Goal: Task Accomplishment & Management: Complete application form

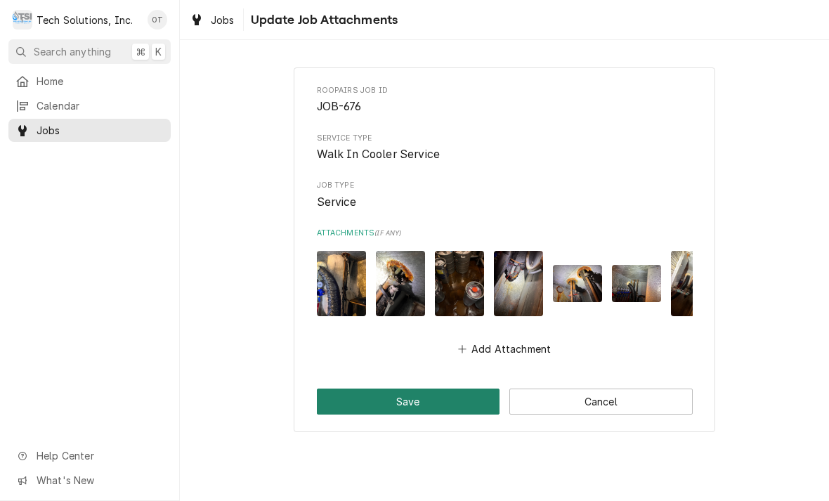
click at [416, 392] on button "Save" at bounding box center [408, 401] width 183 height 26
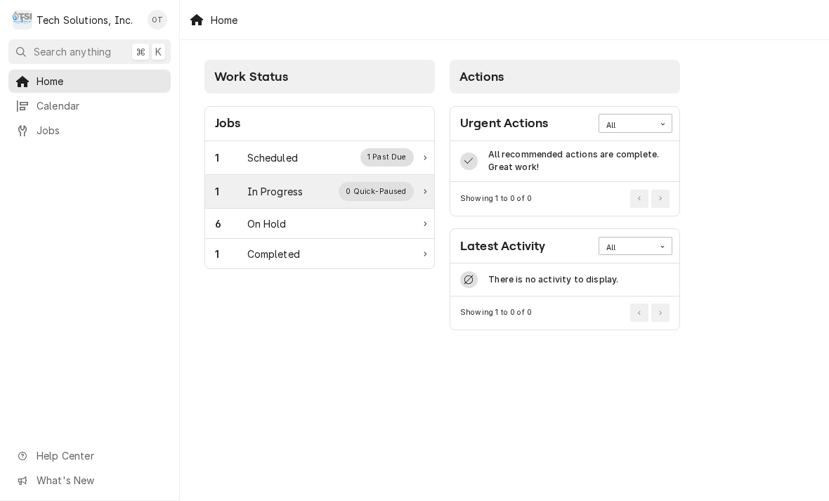
click at [378, 194] on div "0 Quick-Paused" at bounding box center [376, 191] width 75 height 18
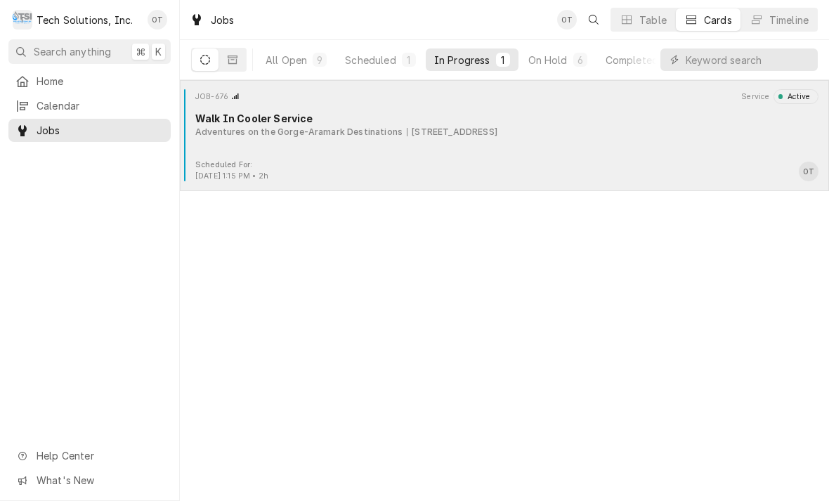
click at [458, 128] on div "90 Canyon Rim Campus Road, Lansing, WV 25862" at bounding box center [452, 132] width 91 height 13
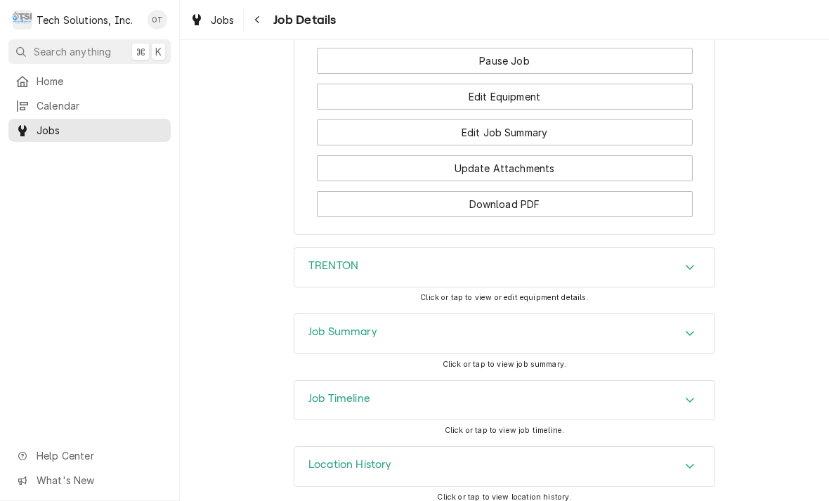
scroll to position [1528, 0]
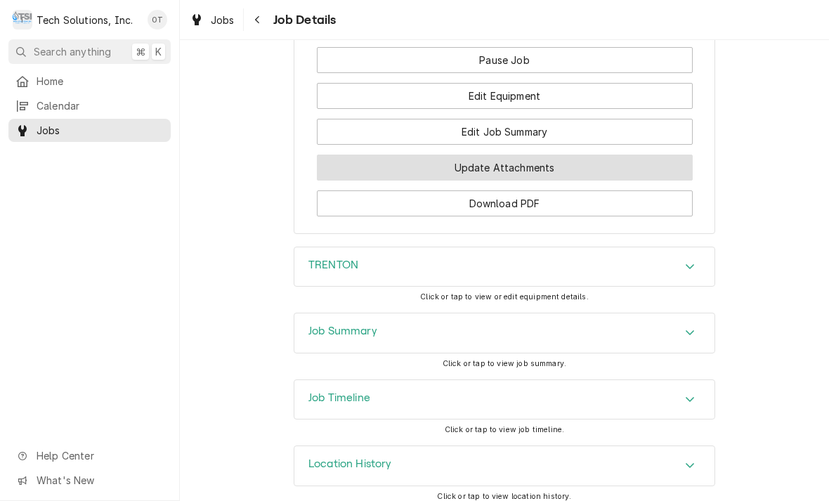
click at [506, 160] on button "Update Attachments" at bounding box center [505, 168] width 376 height 26
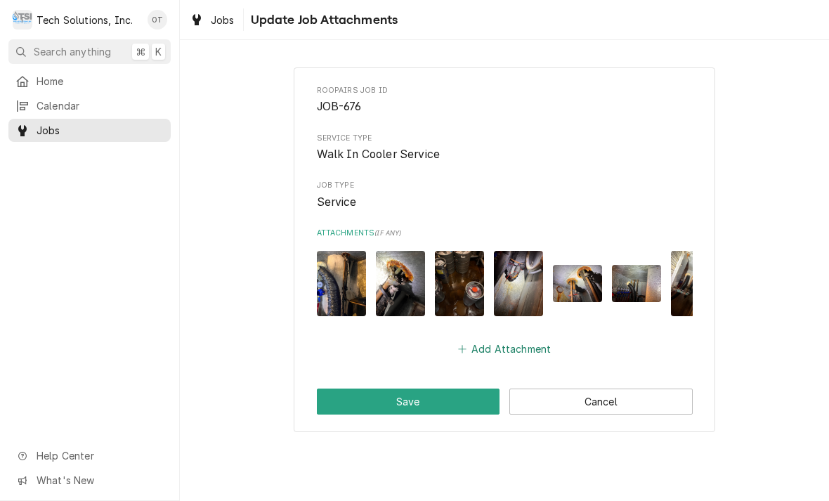
click at [505, 339] on button "Add Attachment" at bounding box center [504, 349] width 98 height 20
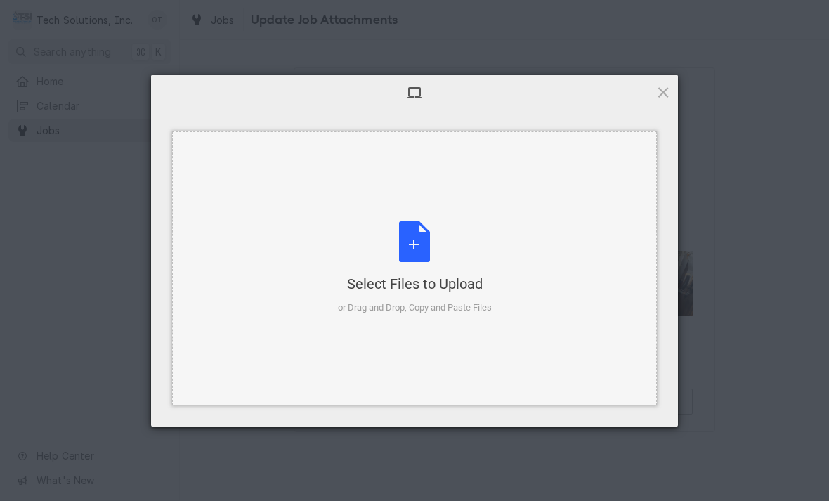
click at [419, 230] on div "Select Files to Upload or Drag and Drop, Copy and Paste Files" at bounding box center [415, 267] width 154 height 93
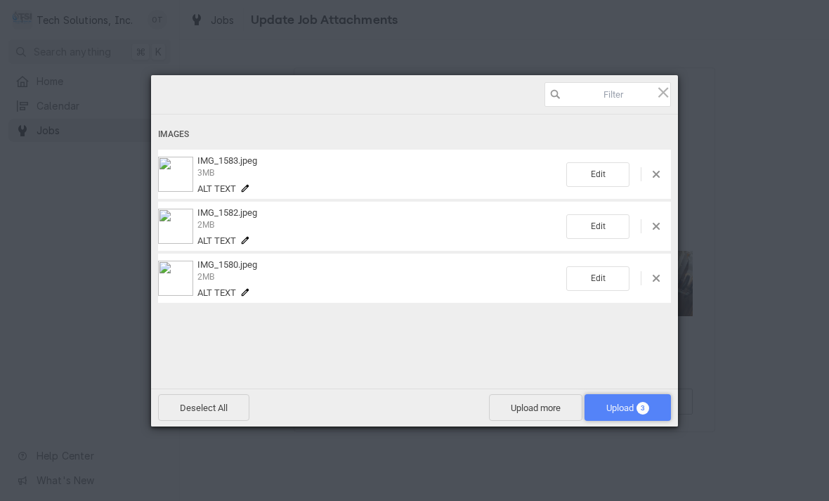
click at [627, 400] on span "Upload 3" at bounding box center [627, 407] width 86 height 27
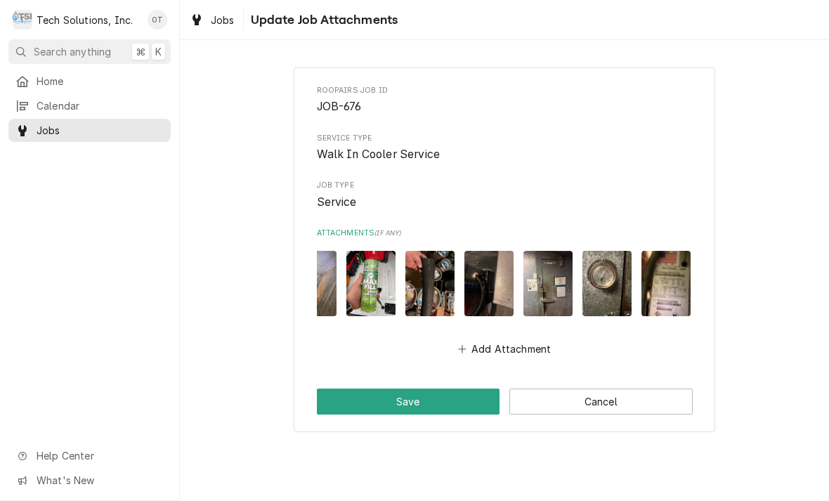
scroll to position [0, 381]
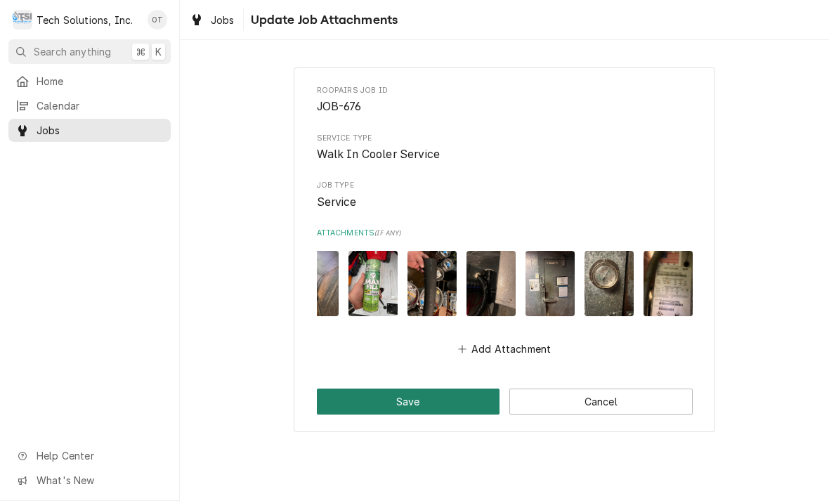
click at [426, 393] on button "Save" at bounding box center [408, 401] width 183 height 26
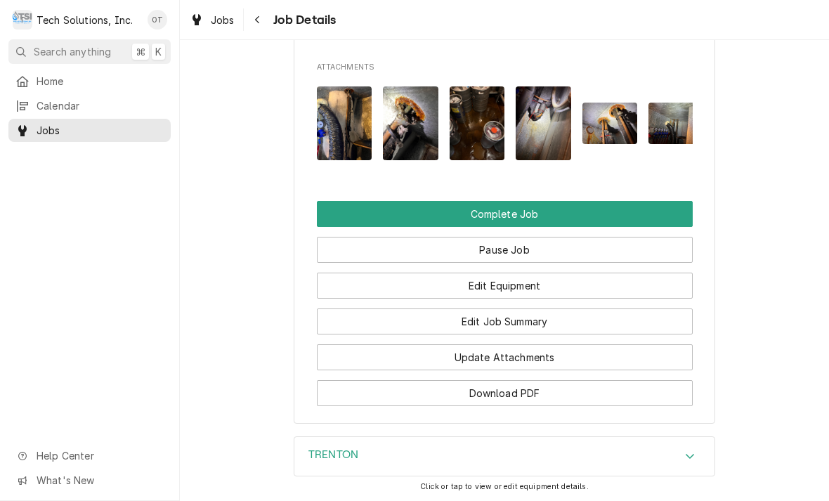
scroll to position [1327, 0]
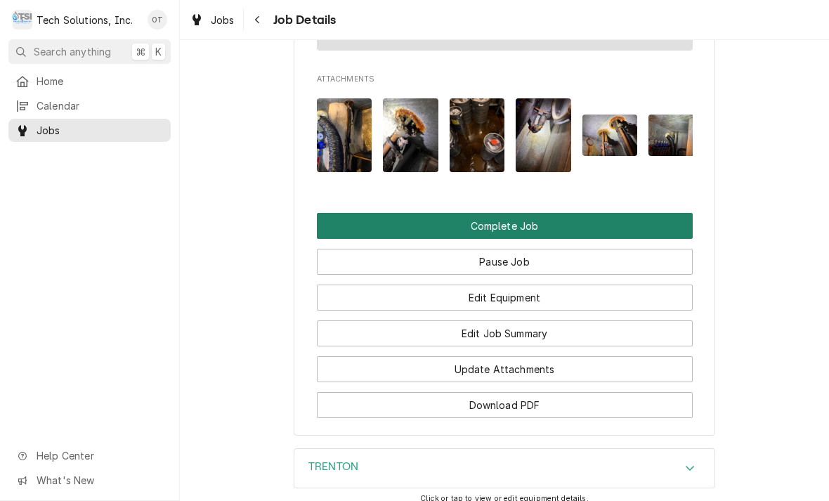
click at [502, 217] on button "Complete Job" at bounding box center [505, 226] width 376 height 26
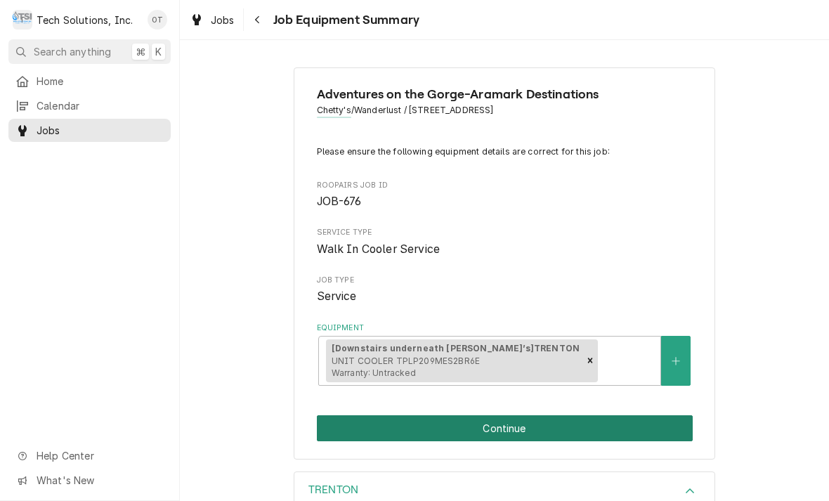
click at [499, 415] on button "Continue" at bounding box center [505, 428] width 376 height 26
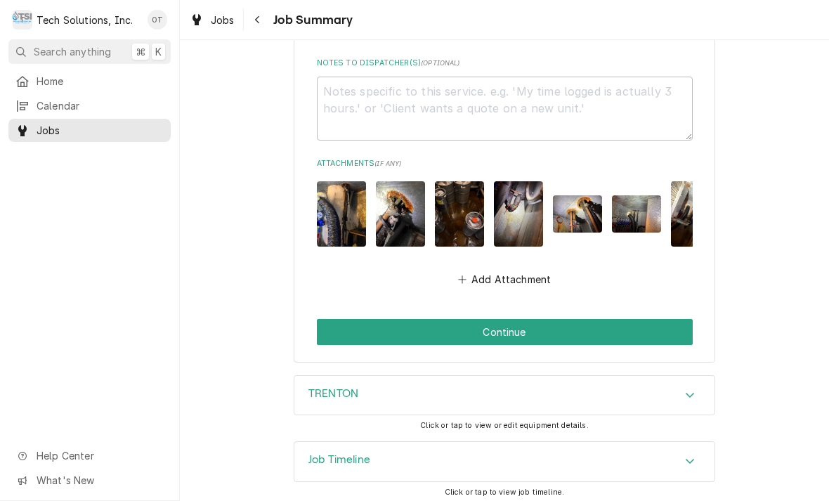
scroll to position [1368, 0]
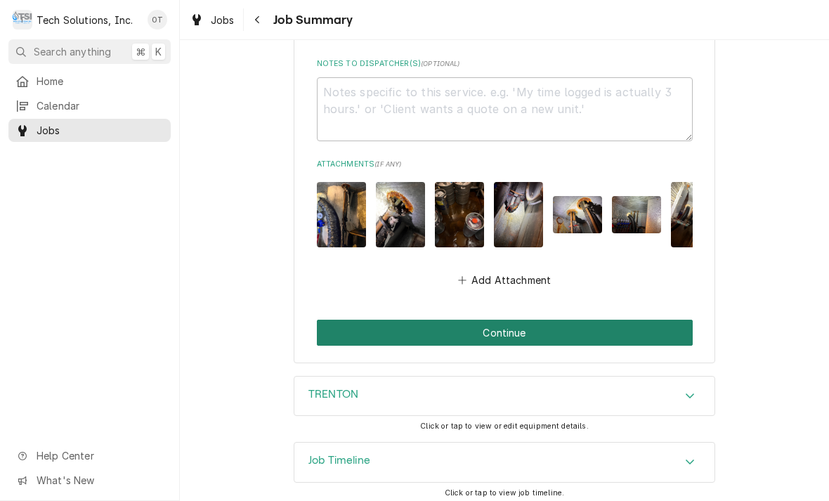
click at [495, 320] on button "Continue" at bounding box center [505, 333] width 376 height 26
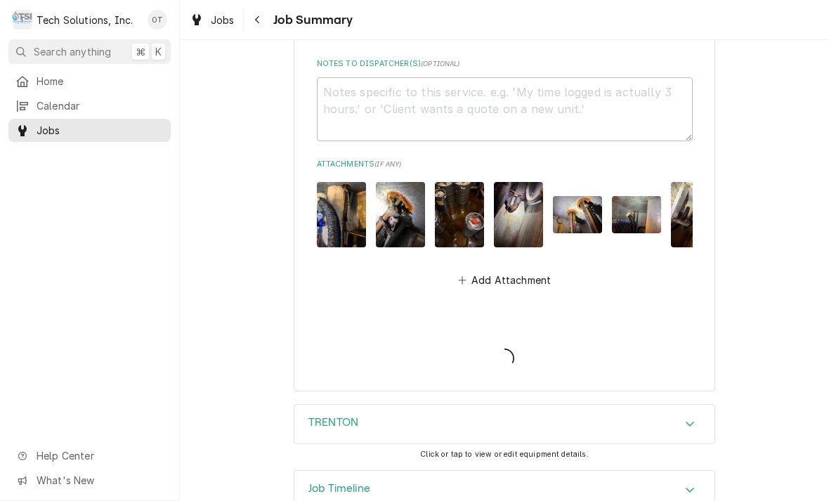
type textarea "x"
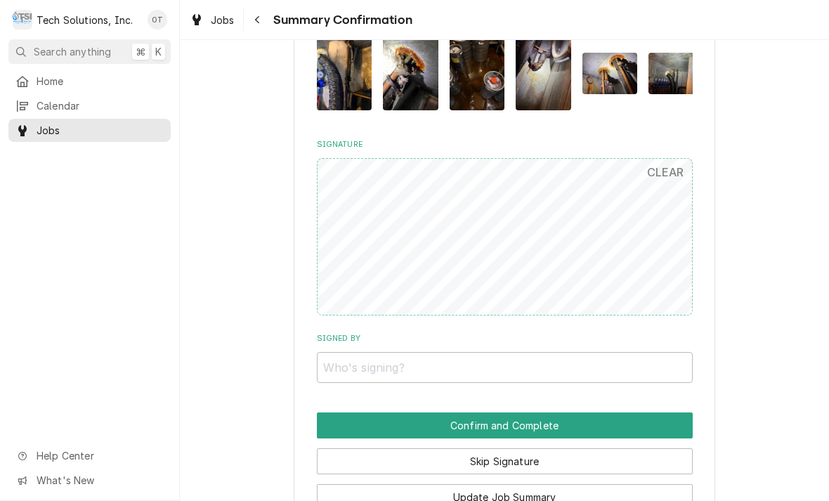
scroll to position [1133, 0]
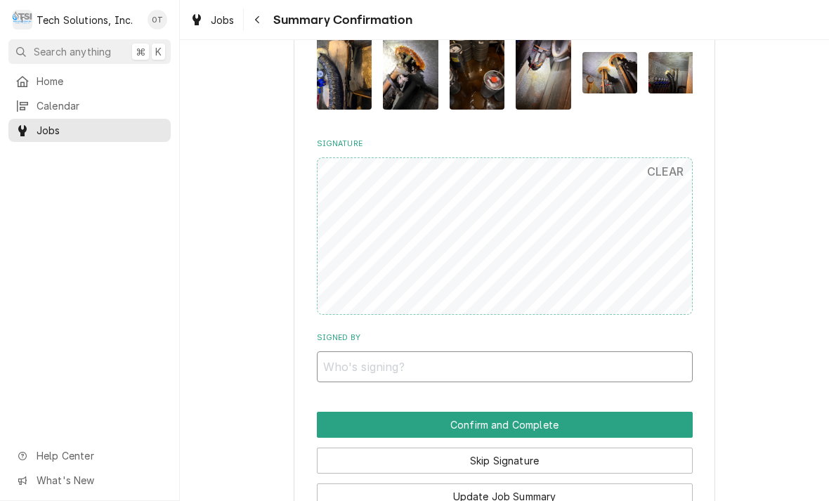
click at [322, 351] on input "Signed By" at bounding box center [505, 366] width 376 height 31
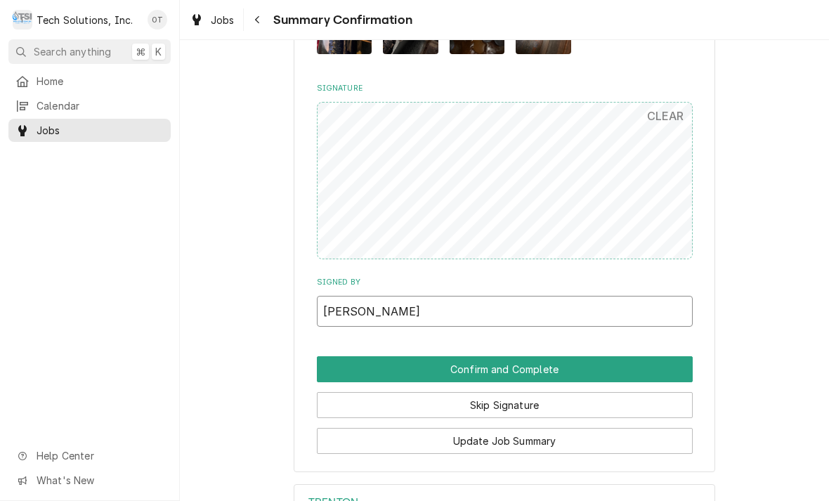
scroll to position [1193, 0]
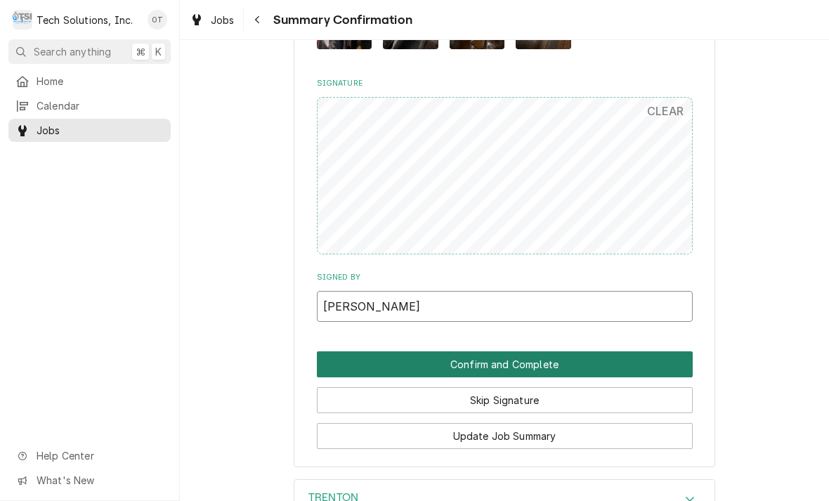
type input "[PERSON_NAME]"
click at [550, 351] on button "Confirm and Complete" at bounding box center [505, 364] width 376 height 26
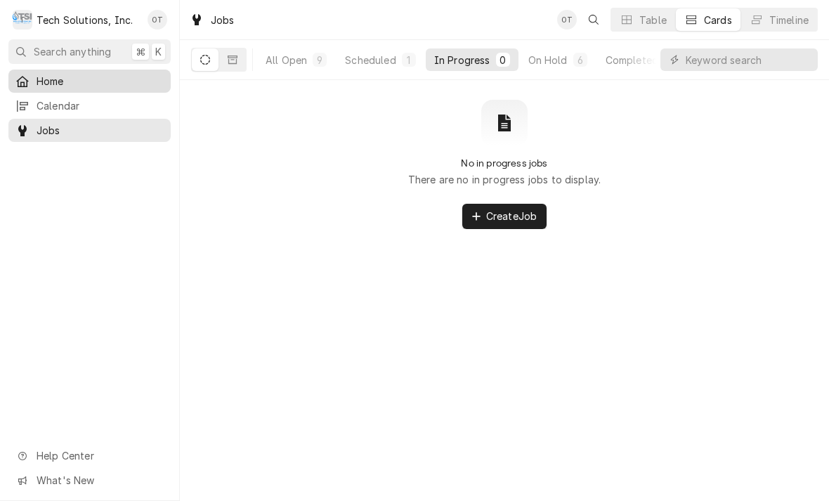
click at [54, 78] on span "Home" at bounding box center [100, 81] width 127 height 15
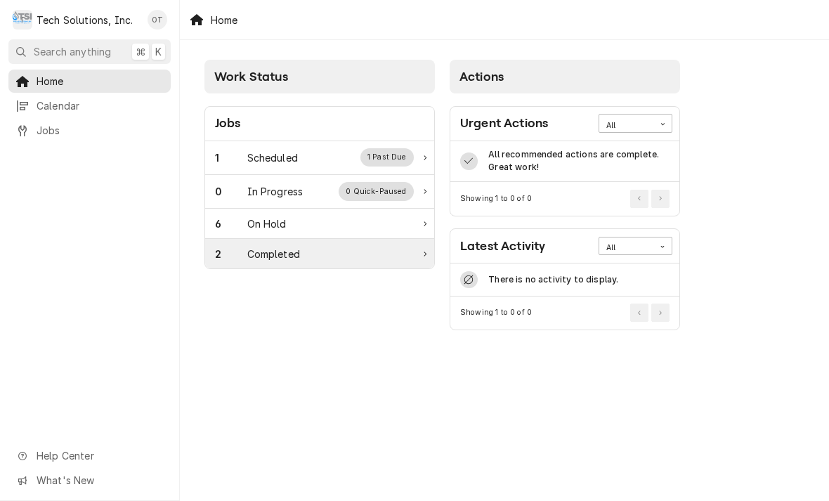
click at [296, 244] on div "2 Completed" at bounding box center [319, 253] width 229 height 29
